Goal: Task Accomplishment & Management: Use online tool/utility

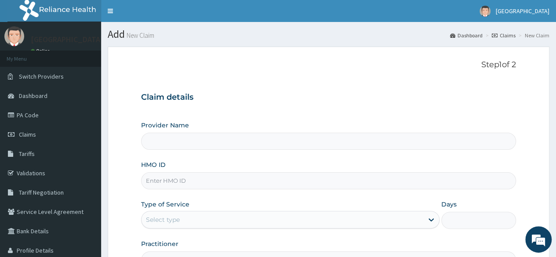
type input "[GEOGRAPHIC_DATA]"
click at [45, 111] on link "PA Code" at bounding box center [50, 115] width 101 height 19
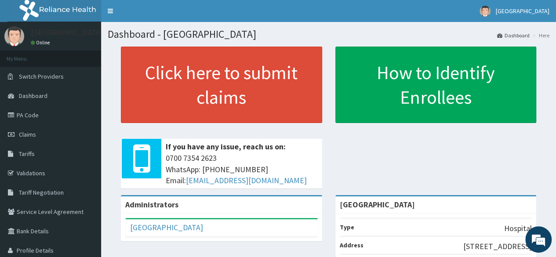
click at [38, 117] on link "PA Code" at bounding box center [50, 115] width 101 height 19
